Goal: Information Seeking & Learning: Learn about a topic

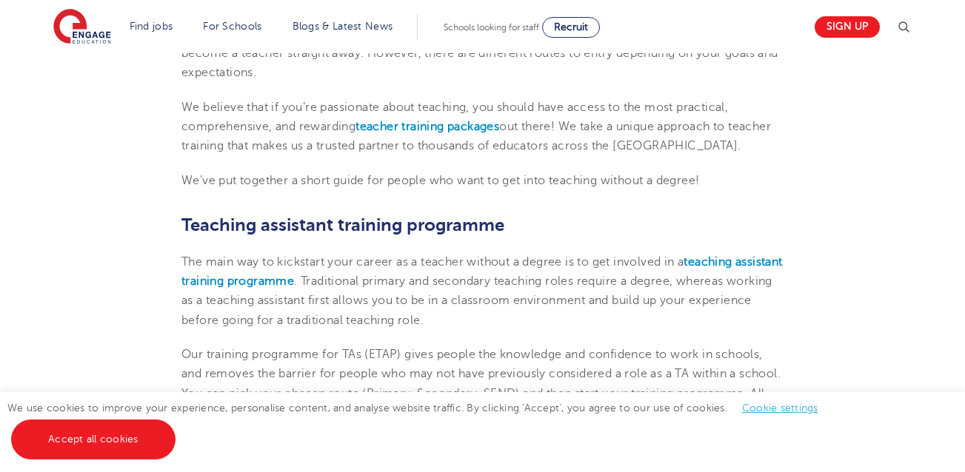
scroll to position [444, 0]
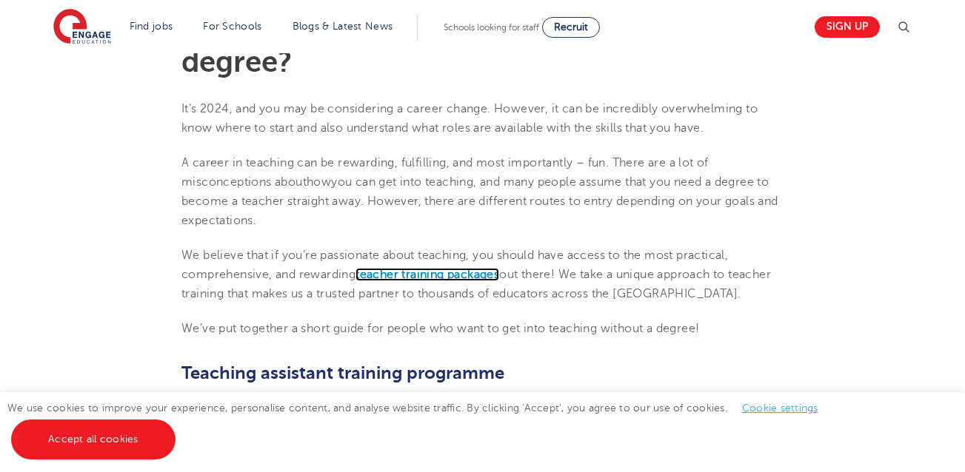
click at [380, 269] on b "teacher training packages" at bounding box center [427, 274] width 144 height 13
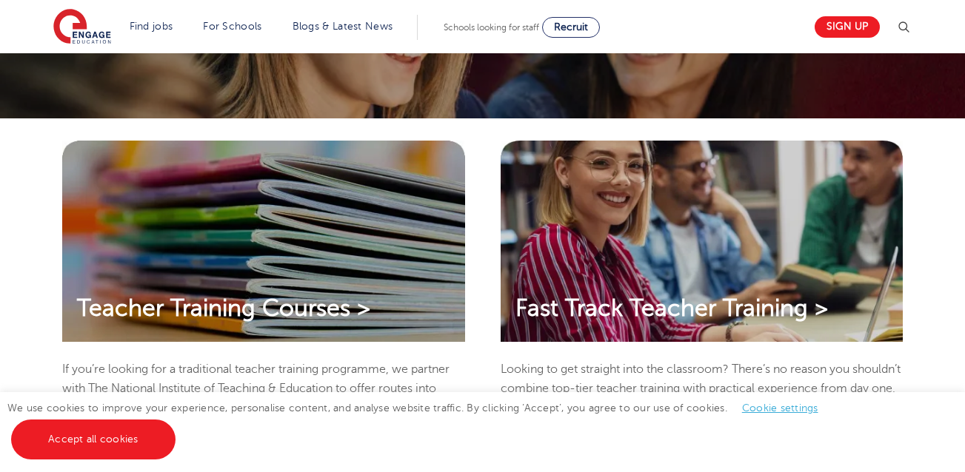
scroll to position [546, 0]
